Goal: Task Accomplishment & Management: Use online tool/utility

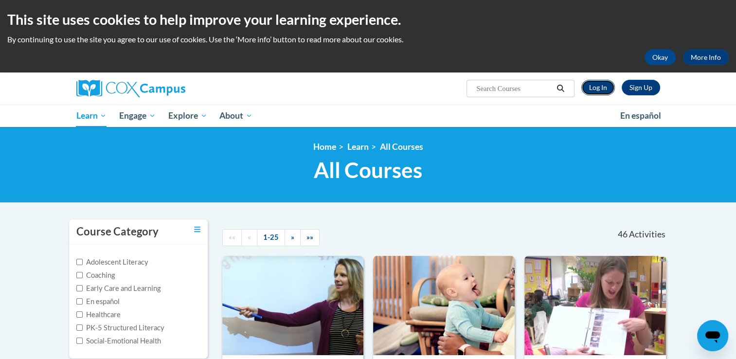
click at [596, 85] on link "Log In" at bounding box center [598, 88] width 34 height 16
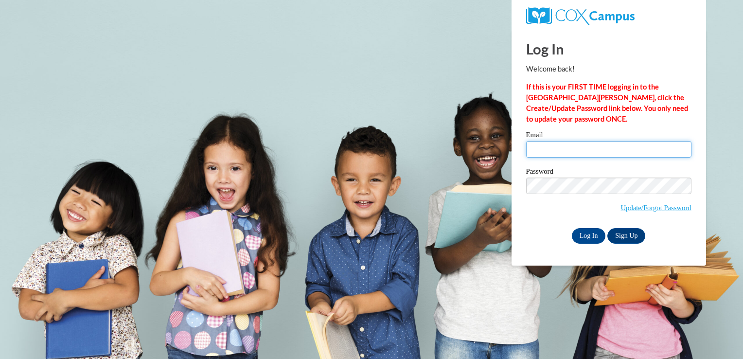
click at [560, 148] on input "Email" at bounding box center [608, 149] width 165 height 17
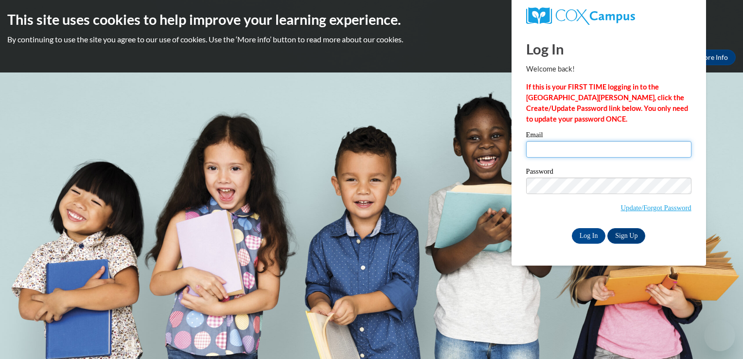
type input "[EMAIL_ADDRESS][DOMAIN_NAME]"
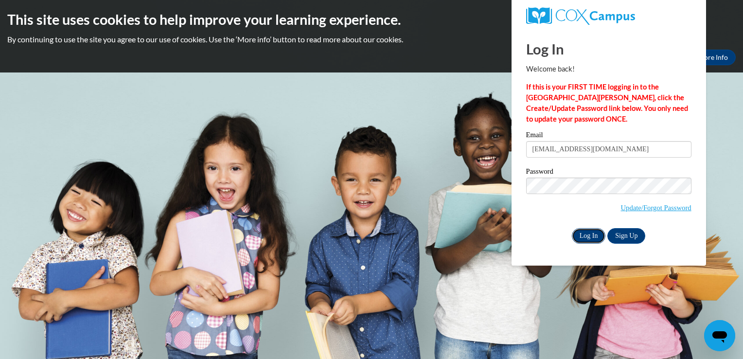
click at [576, 233] on input "Log In" at bounding box center [589, 236] width 34 height 16
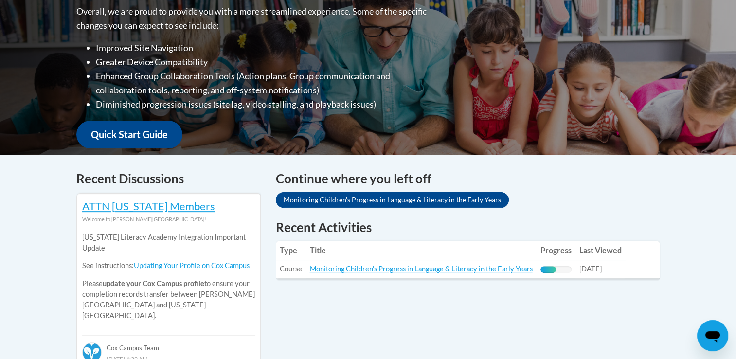
scroll to position [286, 0]
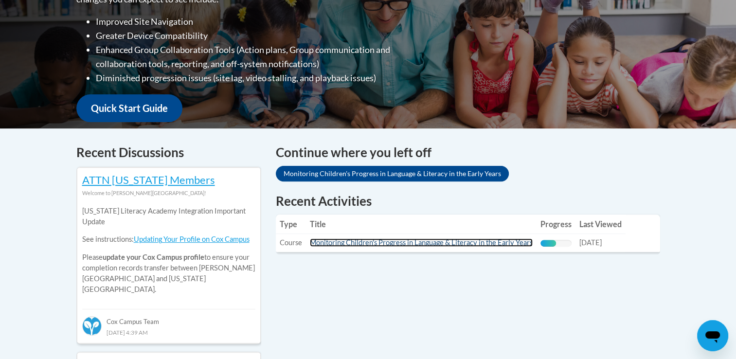
click at [411, 242] on link "Monitoring Children's Progress in Language & Literacy in the Early Years" at bounding box center [421, 242] width 223 height 8
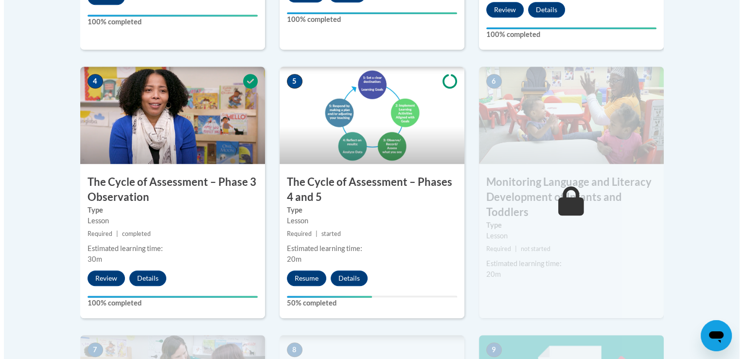
scroll to position [603, 0]
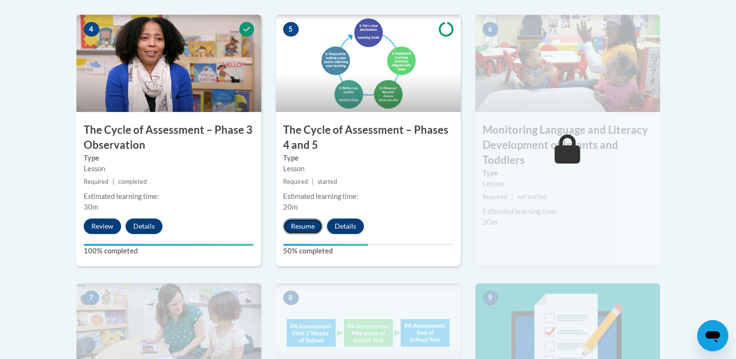
click at [301, 226] on button "Resume" at bounding box center [302, 226] width 39 height 16
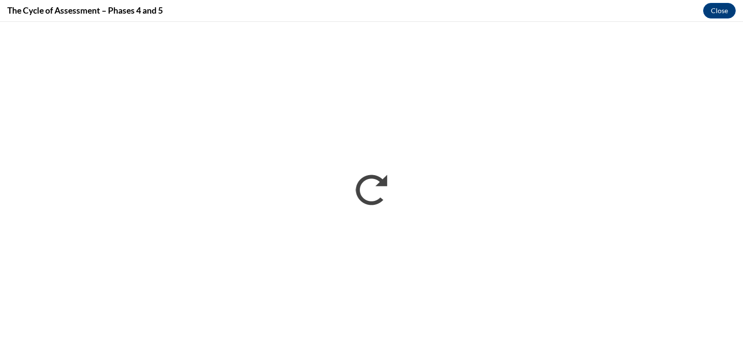
scroll to position [0, 0]
